Goal: Task Accomplishment & Management: Use online tool/utility

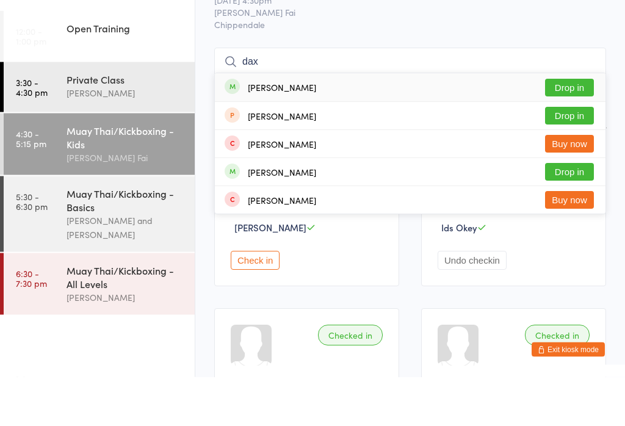
type input "dax"
click at [582, 156] on button "Drop in" at bounding box center [569, 165] width 49 height 18
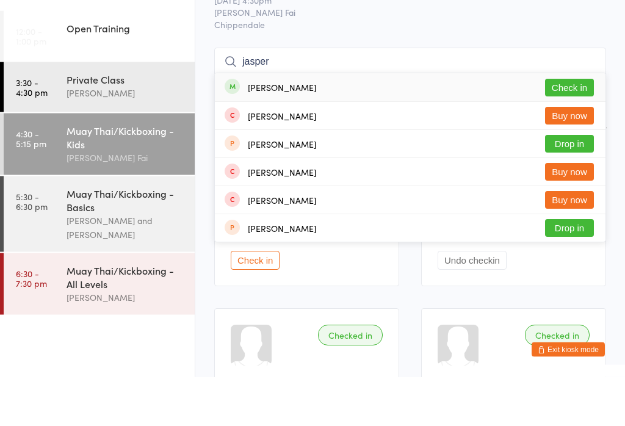
type input "jasper"
click at [567, 128] on button "Check in" at bounding box center [569, 137] width 49 height 18
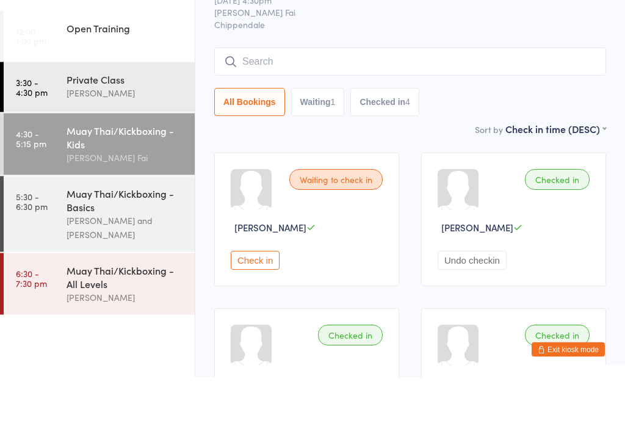
scroll to position [49, 0]
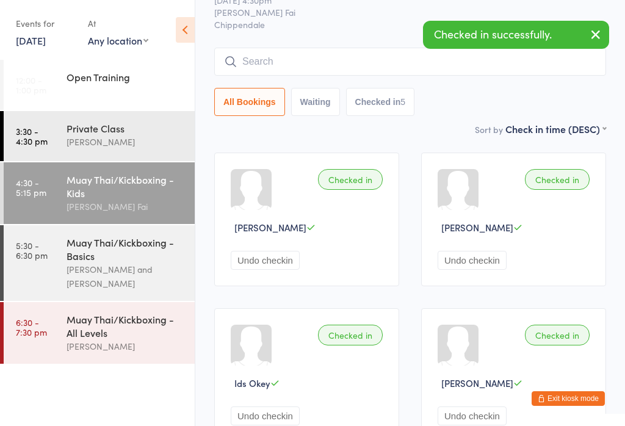
click at [292, 62] on input "search" at bounding box center [410, 62] width 392 height 28
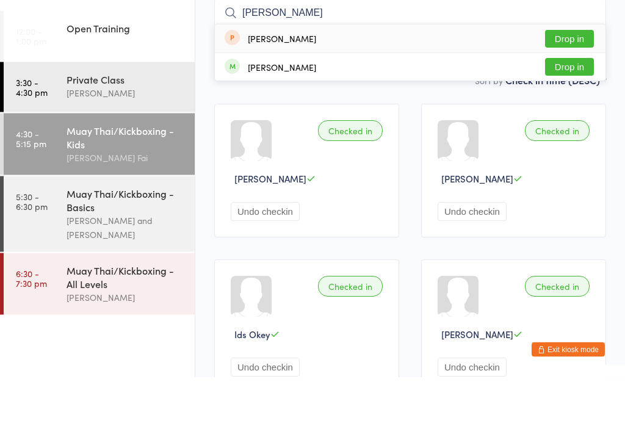
type input "[PERSON_NAME]"
click at [581, 107] on button "Drop in" at bounding box center [569, 116] width 49 height 18
type input "[PERSON_NAME]"
click at [395, 103] on div "[PERSON_NAME] Buy now" at bounding box center [410, 116] width 391 height 27
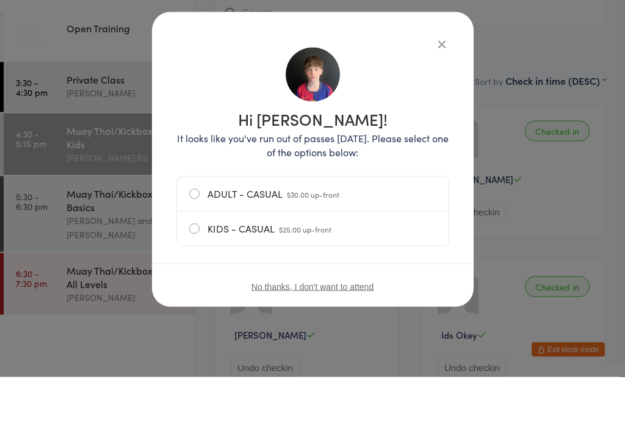
scroll to position [98, 0]
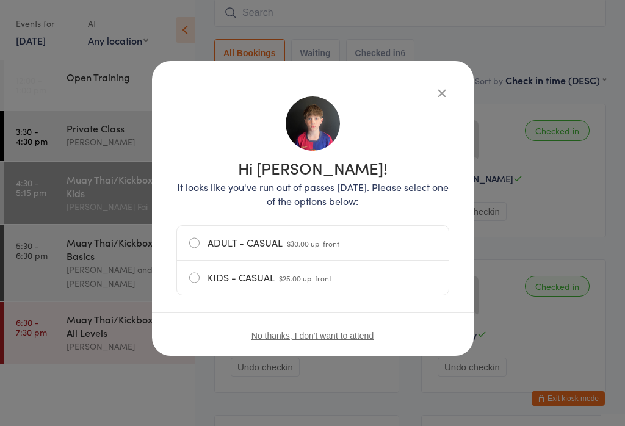
click at [269, 280] on label "KIDS - CASUAL $25.00 up-front" at bounding box center [312, 278] width 247 height 34
click at [0, 0] on input "KIDS - CASUAL $25.00 up-front" at bounding box center [0, 0] width 0 height 0
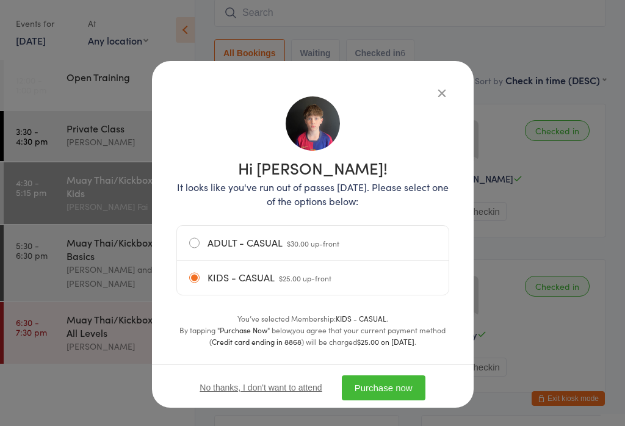
click at [398, 394] on button "Purchase now" at bounding box center [384, 388] width 84 height 25
